Goal: Transaction & Acquisition: Purchase product/service

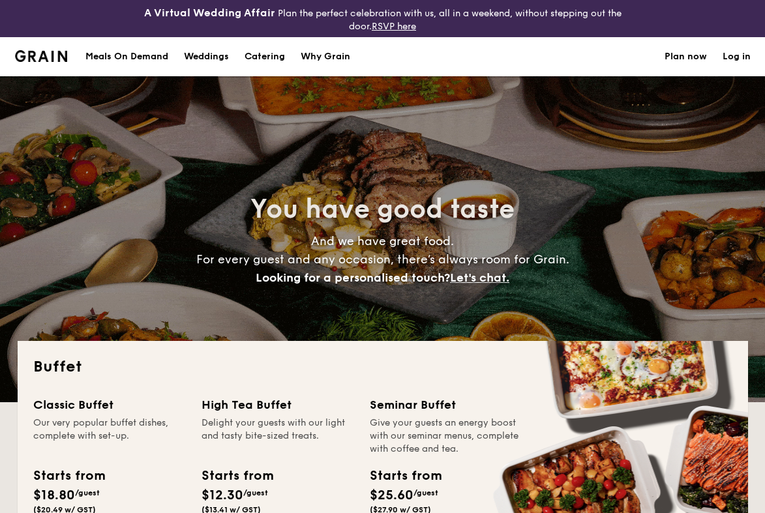
select select
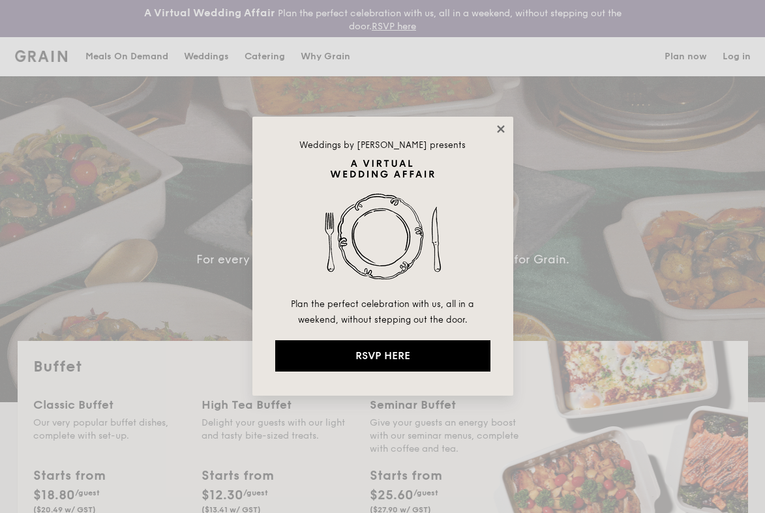
click at [495, 129] on icon at bounding box center [501, 129] width 12 height 12
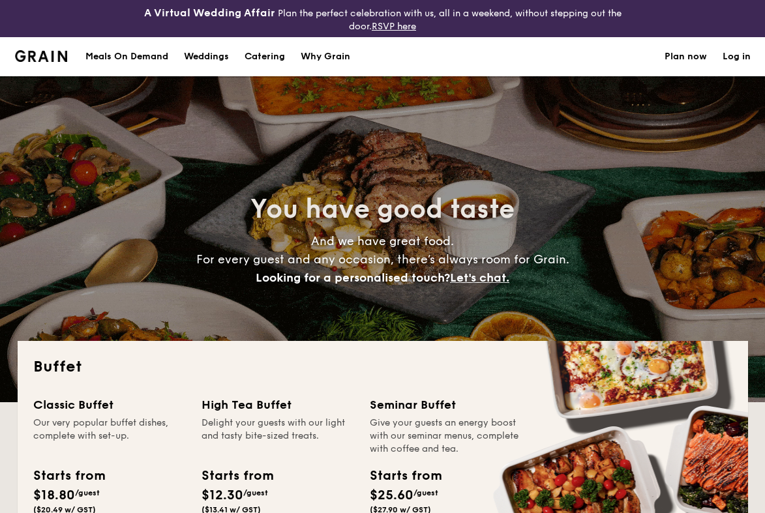
click at [112, 55] on div "Meals On Demand" at bounding box center [126, 56] width 83 height 39
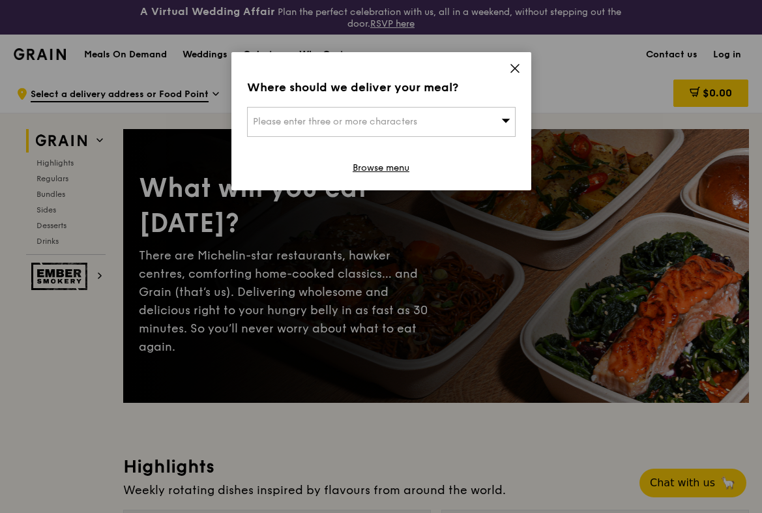
click at [416, 119] on span "Please enter three or more characters" at bounding box center [335, 121] width 164 height 11
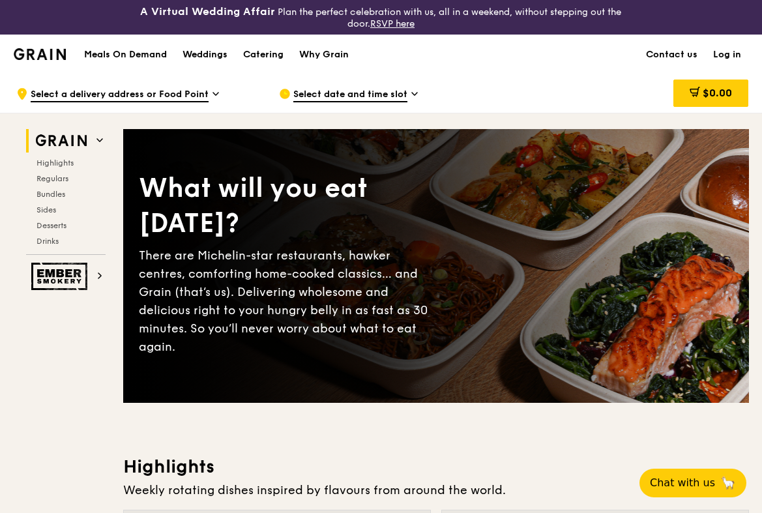
click at [205, 92] on span "Select a delivery address or Food Point" at bounding box center [120, 95] width 178 height 14
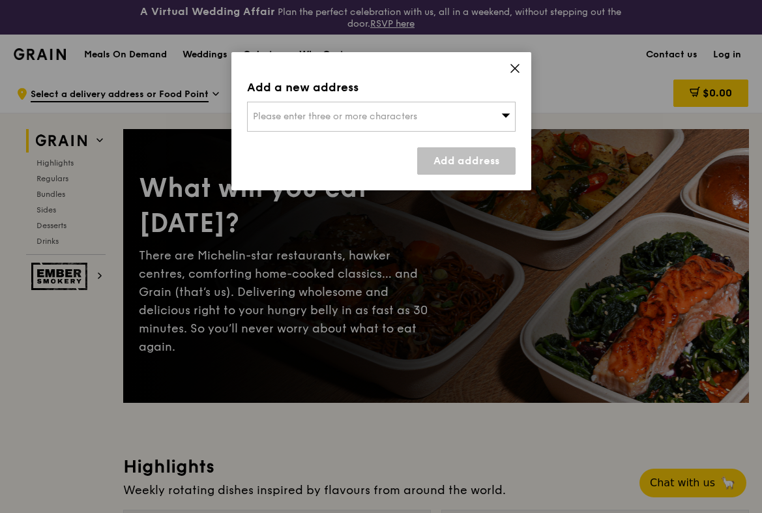
click at [503, 106] on div "Please enter three or more characters" at bounding box center [381, 117] width 269 height 30
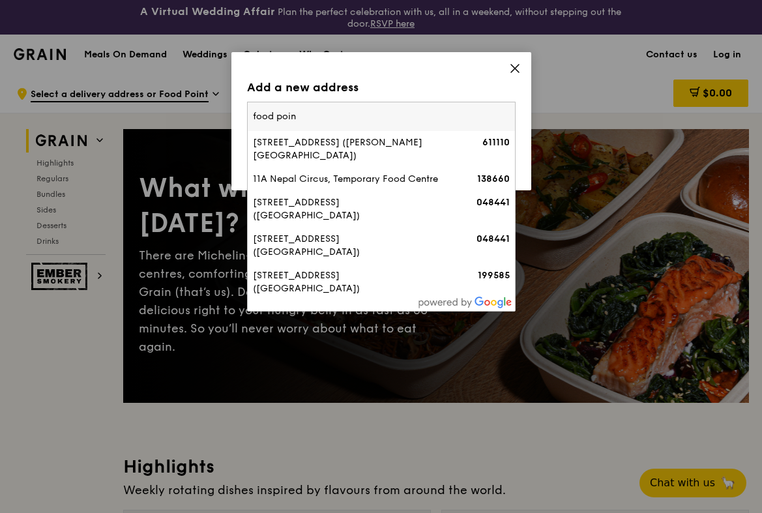
type input "food point"
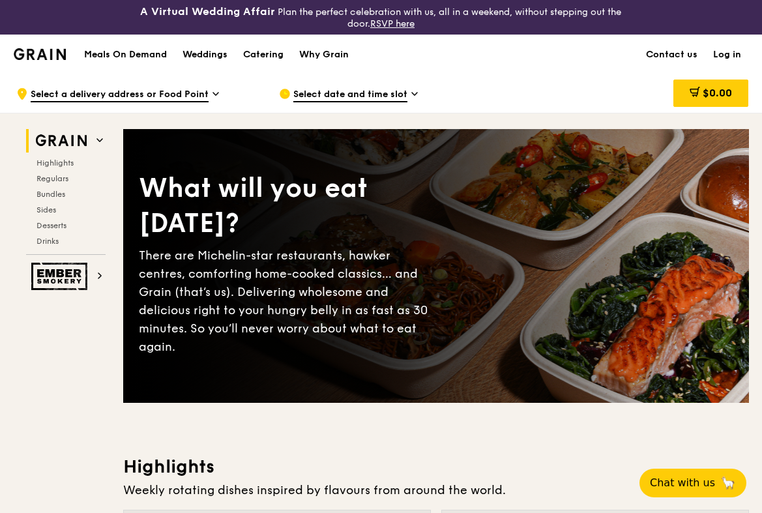
click at [382, 95] on span "Select date and time slot" at bounding box center [350, 95] width 114 height 14
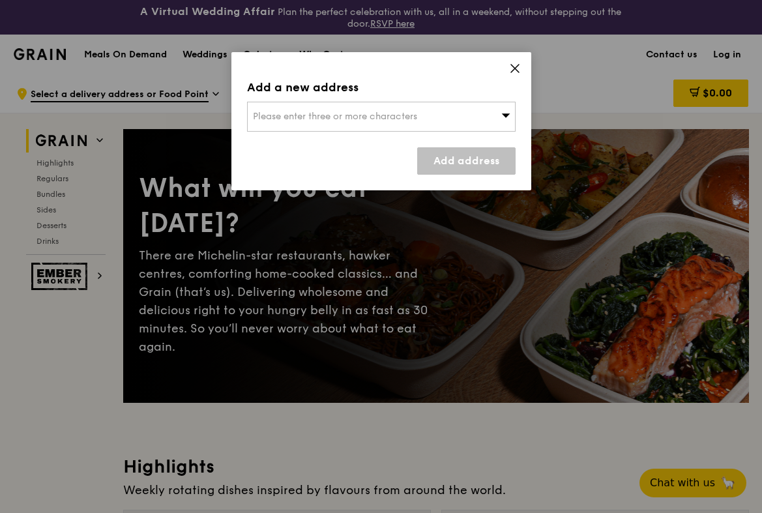
click at [384, 117] on span "Please enter three or more characters" at bounding box center [335, 116] width 164 height 11
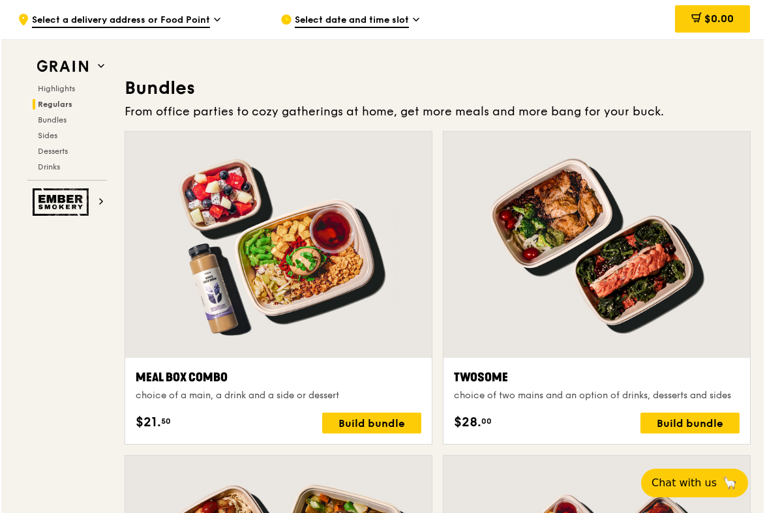
scroll to position [1879, 0]
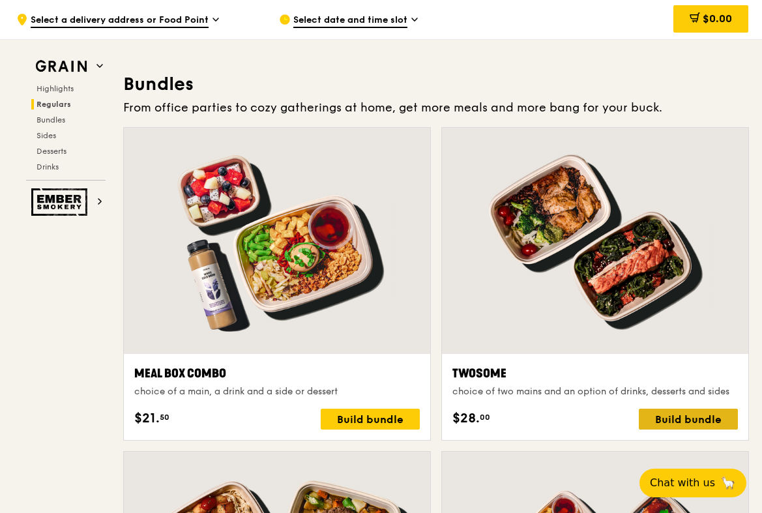
click at [671, 419] on div "Build bundle" at bounding box center [688, 419] width 99 height 21
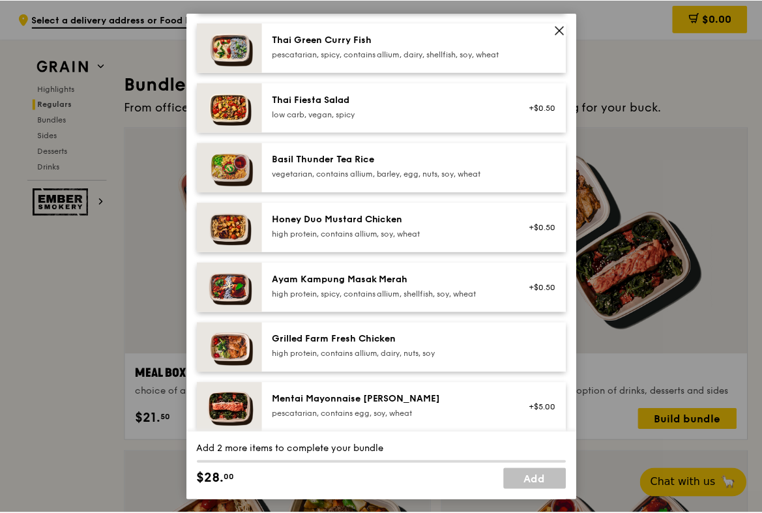
scroll to position [176, 0]
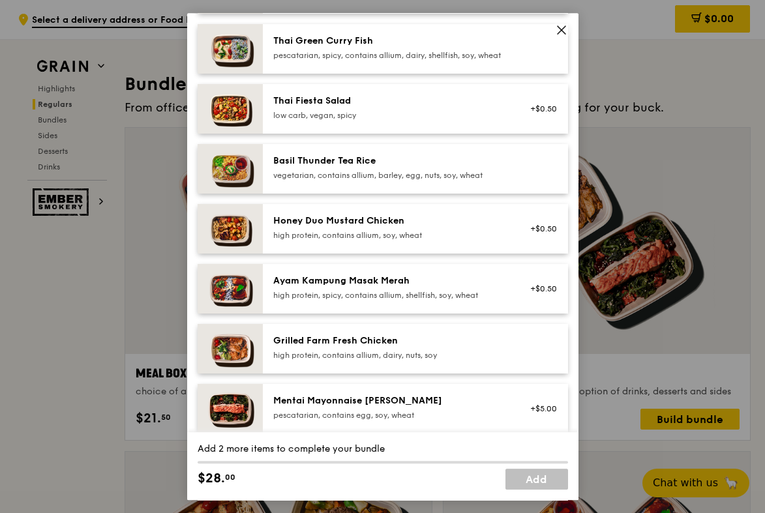
click at [399, 361] on div "high protein, contains allium, dairy, nuts, soy" at bounding box center [390, 355] width 234 height 10
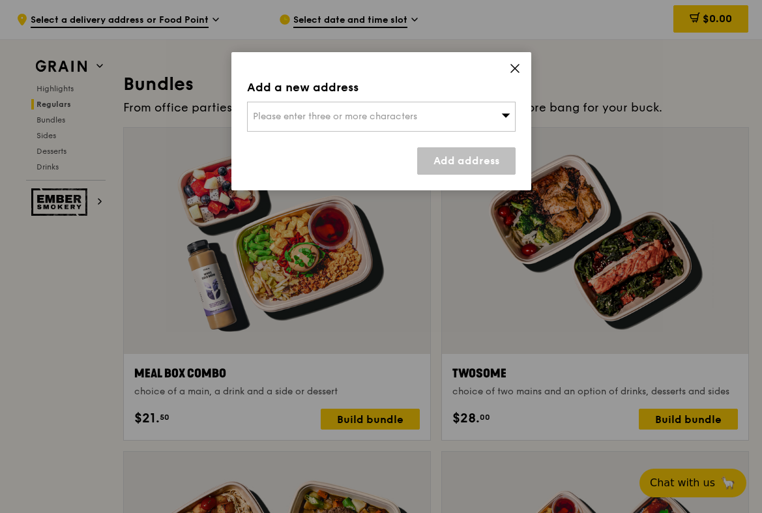
click at [501, 109] on div "Please enter three or more characters" at bounding box center [381, 117] width 269 height 30
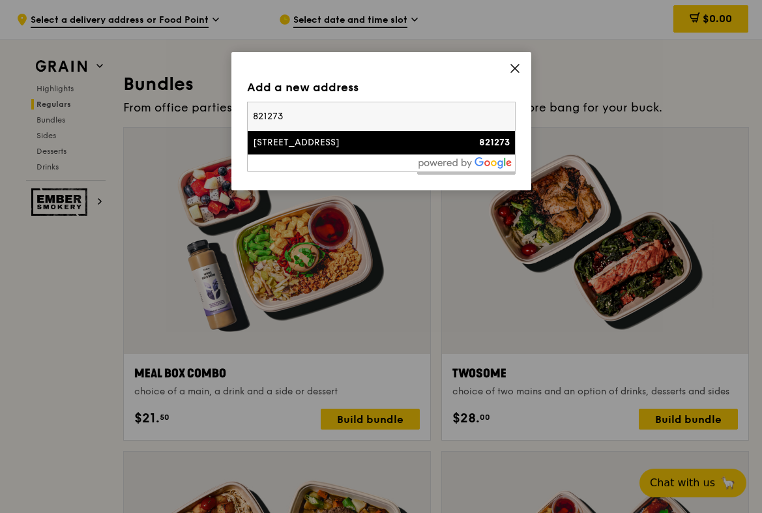
type input "821273"
click at [404, 143] on div "[STREET_ADDRESS]" at bounding box center [349, 142] width 193 height 13
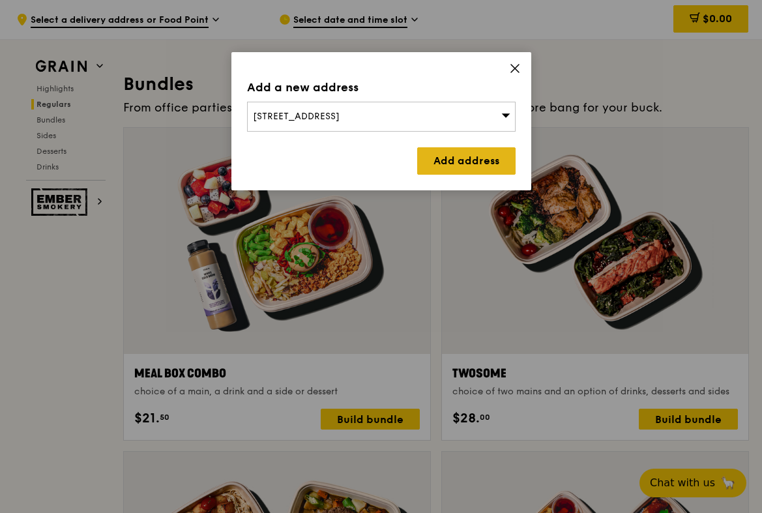
click at [462, 153] on link "Add address" at bounding box center [466, 160] width 98 height 27
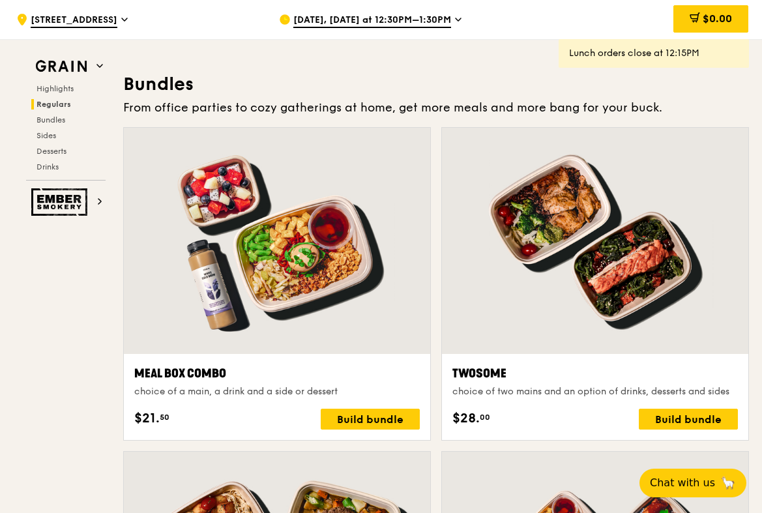
click at [419, 25] on span "[DATE], [DATE] at 12:30PM–1:30PM" at bounding box center [372, 21] width 158 height 14
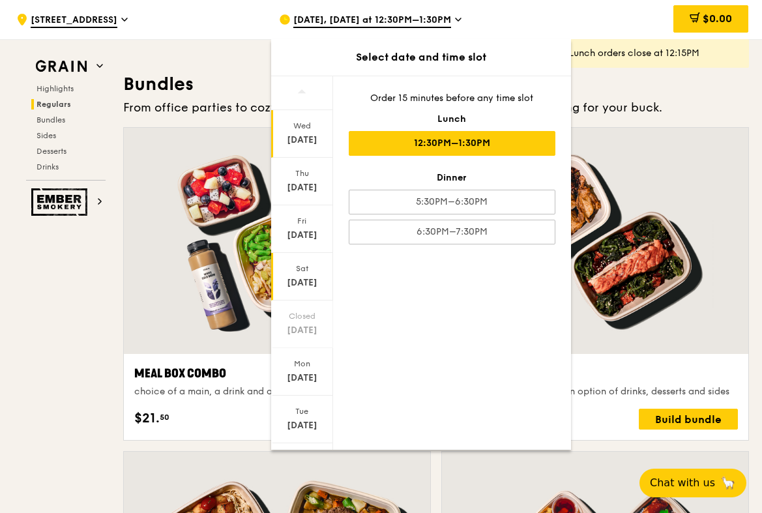
click at [305, 270] on div "Sat" at bounding box center [302, 268] width 58 height 10
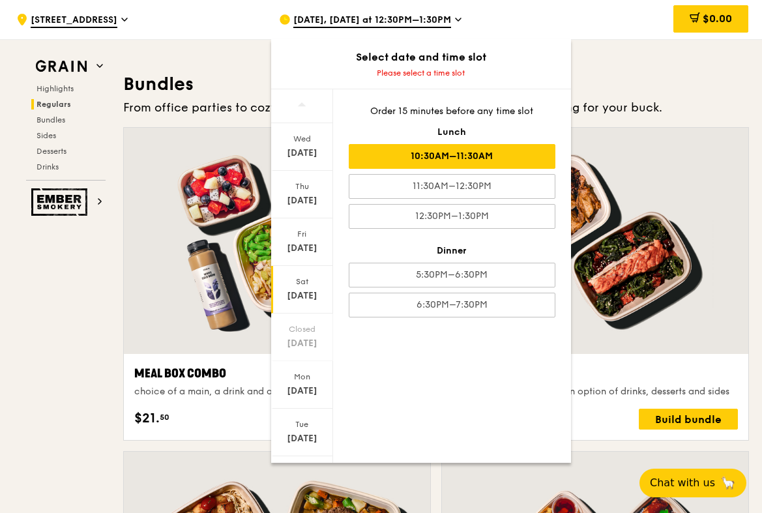
click at [447, 151] on div "10:30AM–11:30AM" at bounding box center [452, 156] width 207 height 25
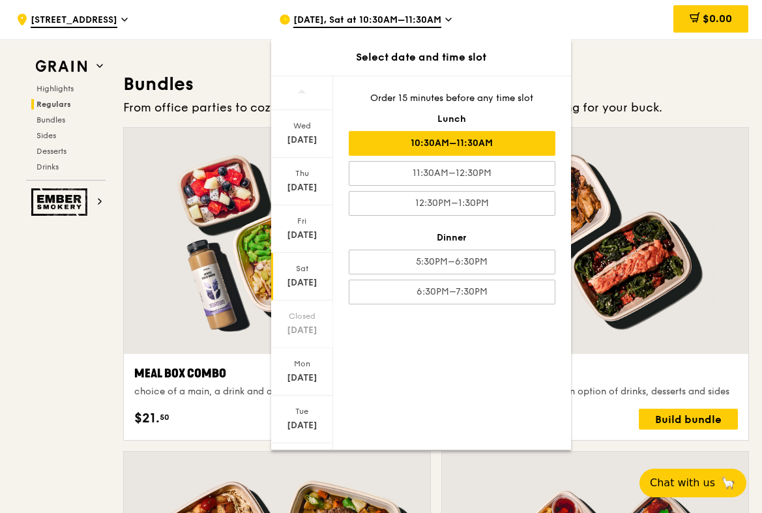
click at [661, 102] on div "From office parties to cozy gatherings at home, get more meals and more bang fo…" at bounding box center [436, 107] width 626 height 18
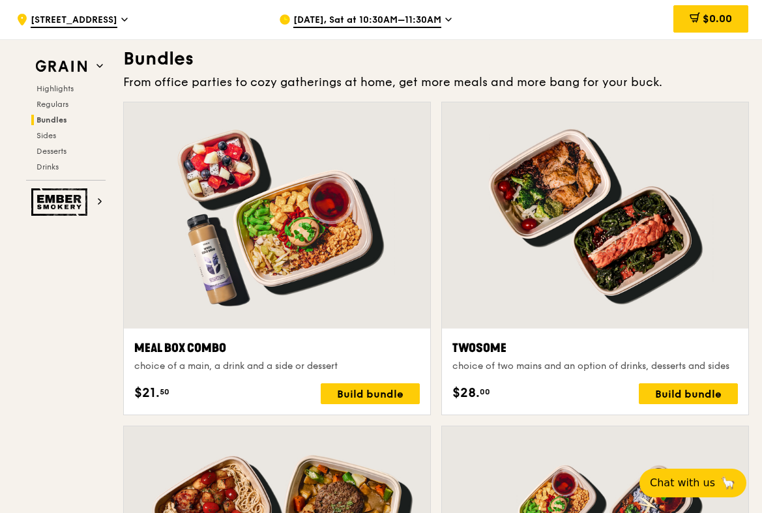
scroll to position [1904, 0]
